Goal: Use online tool/utility: Utilize a website feature to perform a specific function

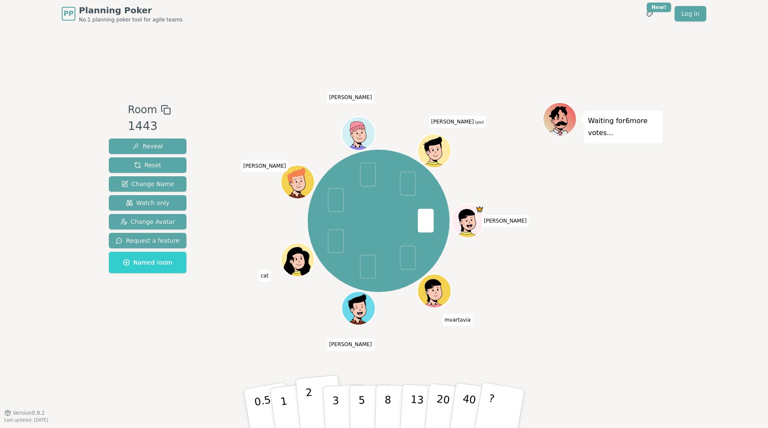
click at [312, 406] on button "2" at bounding box center [319, 408] width 49 height 68
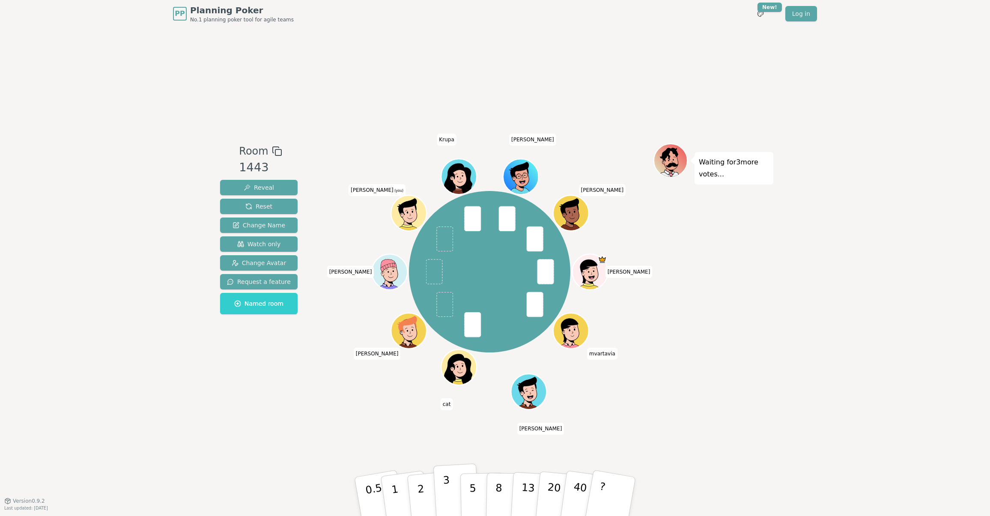
click at [441, 427] on button "3" at bounding box center [456, 496] width 47 height 67
click at [485, 427] on div "Room 1443 Reveal Reset Change Name Watch only Change Avatar Request a feature N…" at bounding box center [495, 263] width 557 height 473
click at [397, 427] on button "1" at bounding box center [405, 496] width 51 height 69
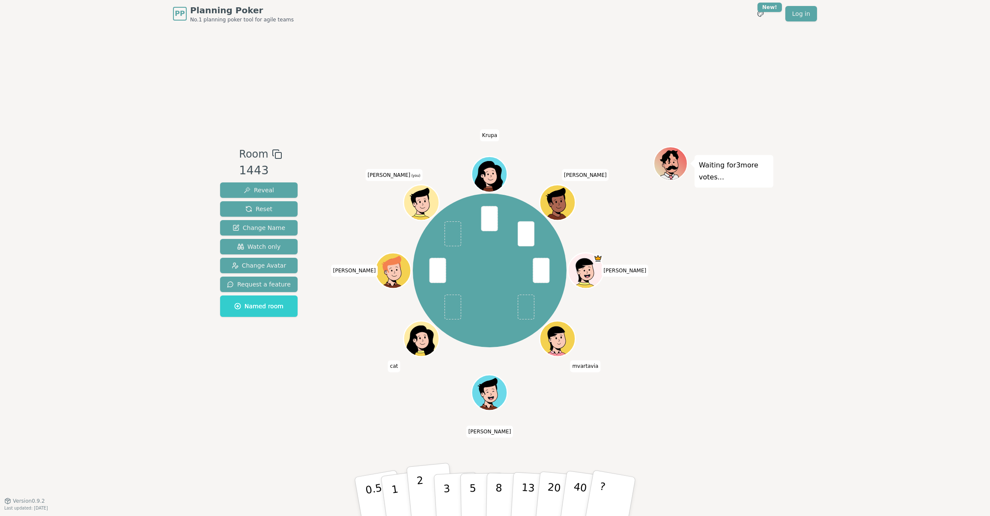
click at [415, 427] on button "2" at bounding box center [431, 497] width 49 height 68
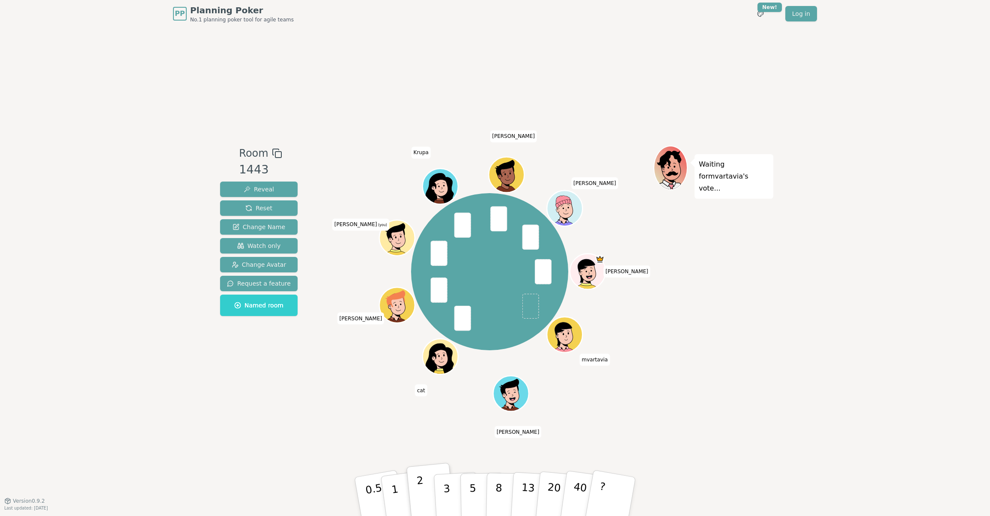
click at [426, 427] on button "2" at bounding box center [431, 497] width 49 height 68
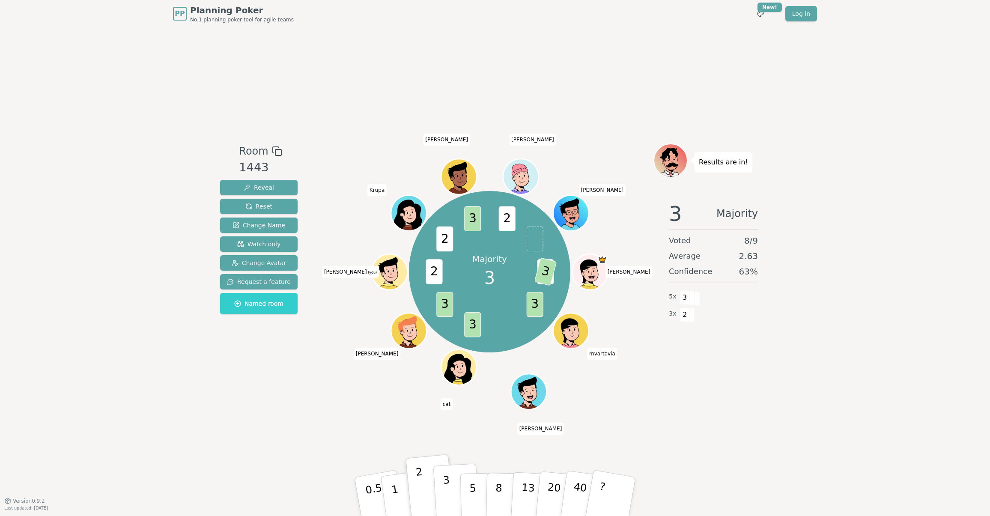
click at [445, 427] on p "3" at bounding box center [447, 497] width 9 height 47
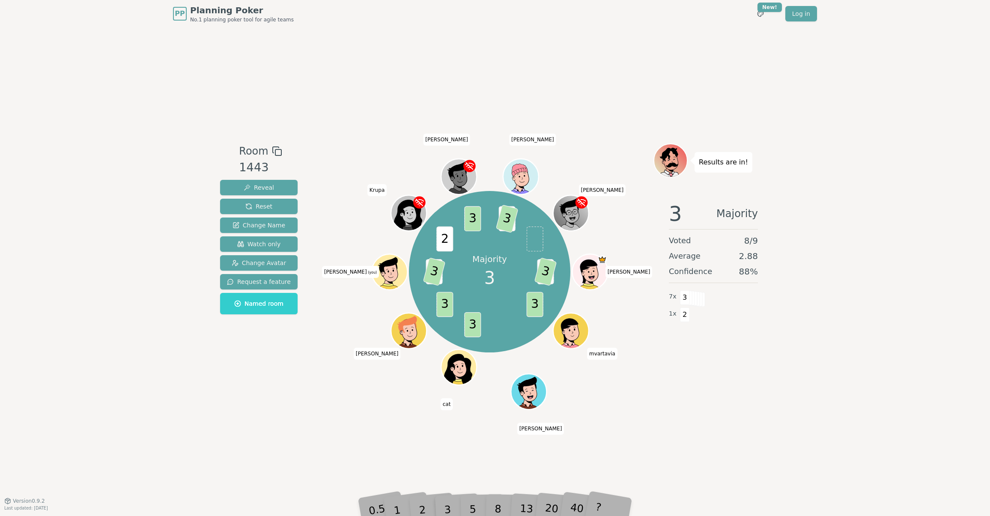
click at [396, 427] on div "1" at bounding box center [406, 496] width 30 height 33
click at [430, 427] on div "2" at bounding box center [431, 497] width 28 height 32
click at [424, 427] on div "2" at bounding box center [431, 497] width 28 height 32
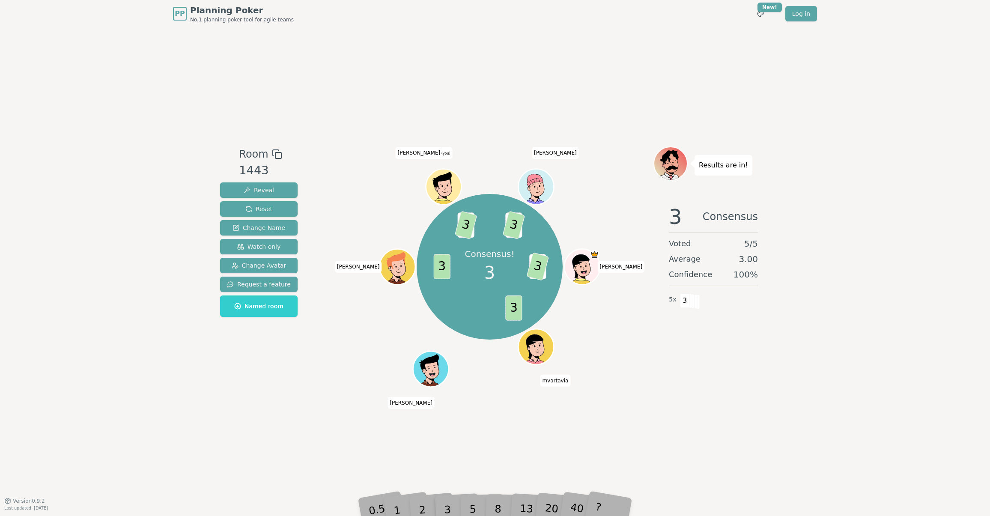
click at [425, 427] on div "2" at bounding box center [431, 497] width 28 height 32
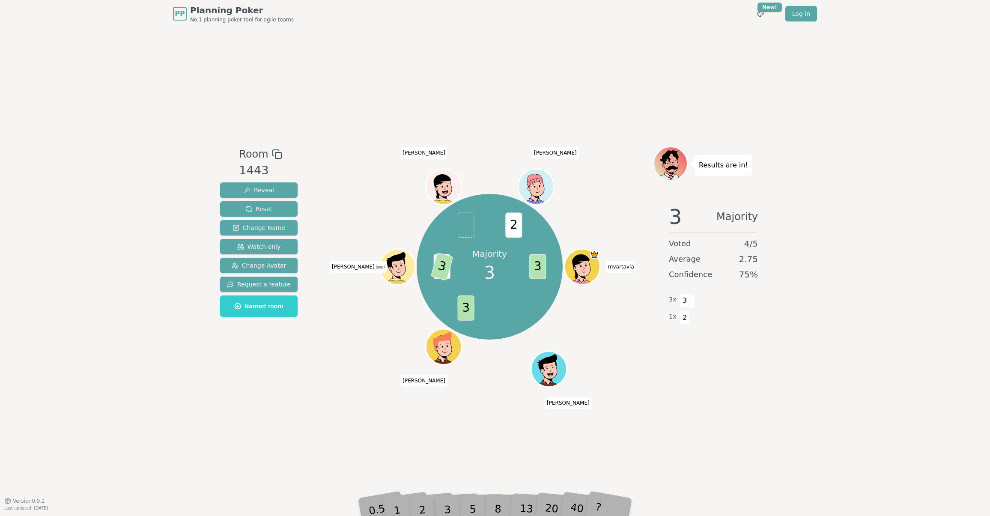
click at [424, 427] on div "2" at bounding box center [431, 497] width 28 height 32
